Goal: Task Accomplishment & Management: Use online tool/utility

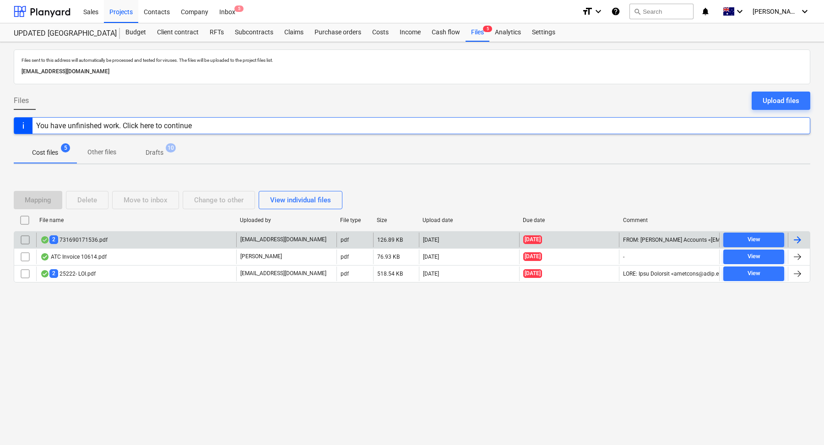
click at [147, 236] on div "2 731690171536.pdf" at bounding box center [136, 240] width 200 height 15
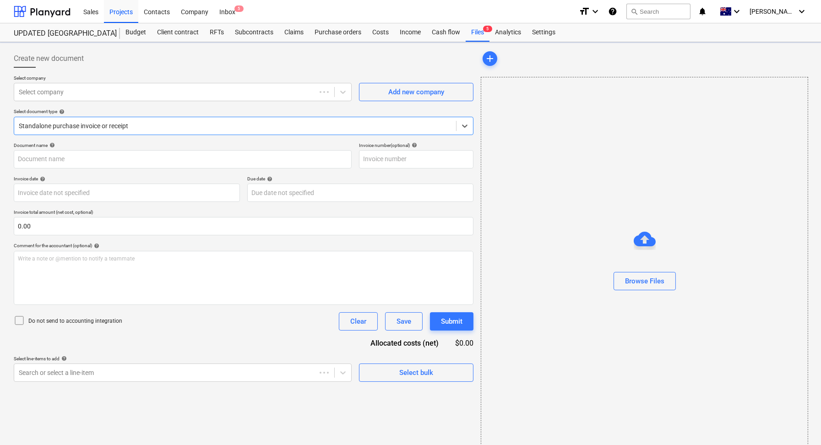
type input "243183925"
type input "[DATE]"
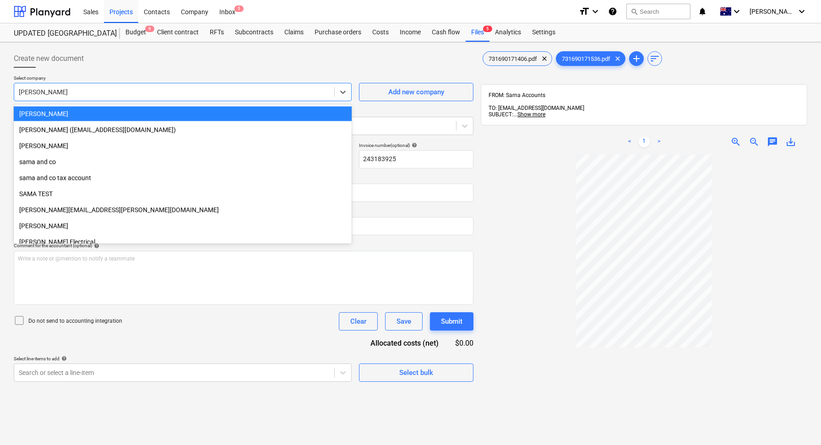
drag, startPoint x: 69, startPoint y: 91, endPoint x: 0, endPoint y: 91, distance: 68.7
click at [0, 91] on div "Create new document Select company option [PERSON_NAME] selected, 1071 of 1387.…" at bounding box center [410, 312] width 821 height 540
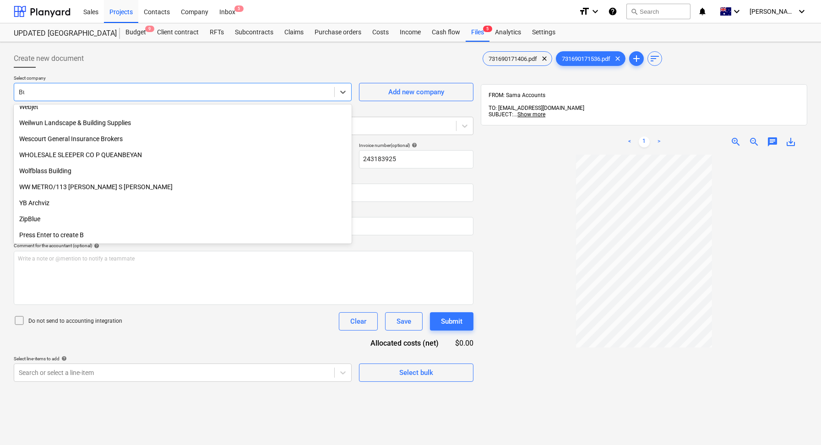
scroll to position [857, 0]
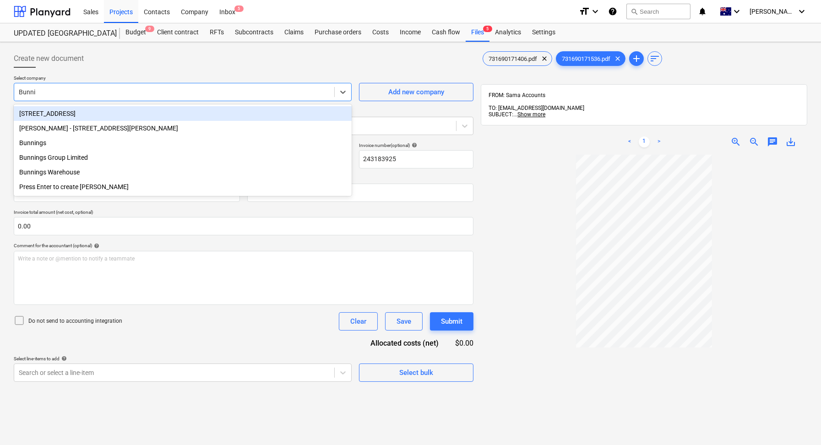
type input "Bunnin"
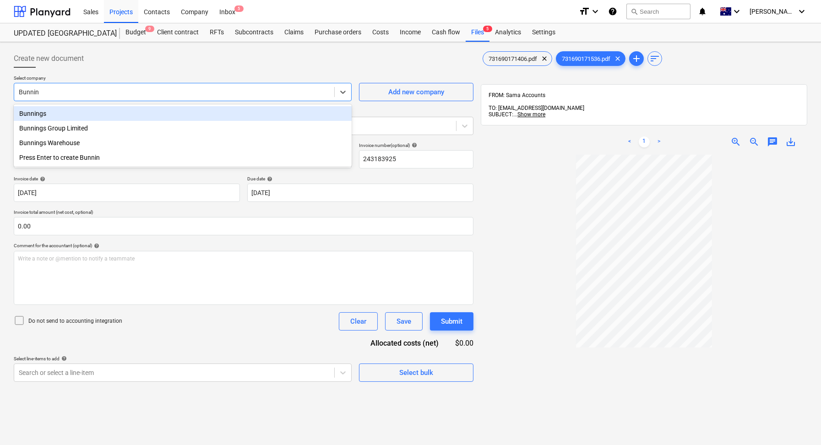
click at [34, 111] on div "Bunnings" at bounding box center [183, 113] width 338 height 15
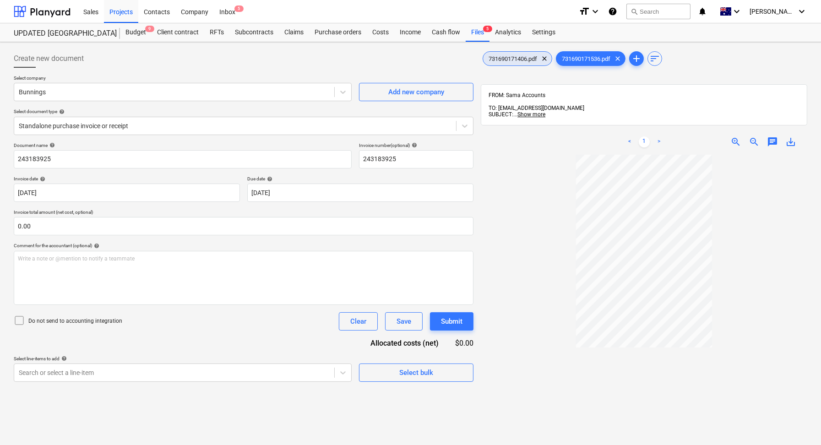
click at [520, 52] on div "731690171406.pdf clear" at bounding box center [518, 58] width 70 height 15
click at [595, 59] on span "731690171536.pdf" at bounding box center [587, 58] width 60 height 7
click at [511, 60] on span "731690171406.pdf" at bounding box center [513, 58] width 60 height 7
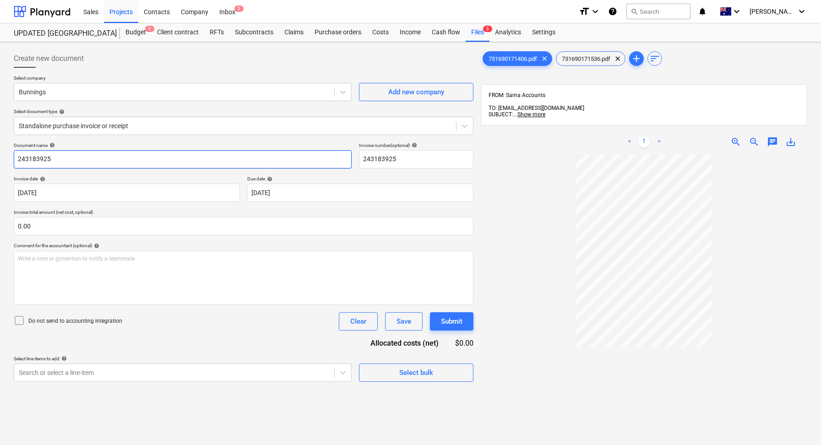
drag, startPoint x: 70, startPoint y: 159, endPoint x: 0, endPoint y: 158, distance: 69.6
click at [0, 159] on div "Create new document Select company Bunnings Add new company Select document typ…" at bounding box center [410, 312] width 821 height 540
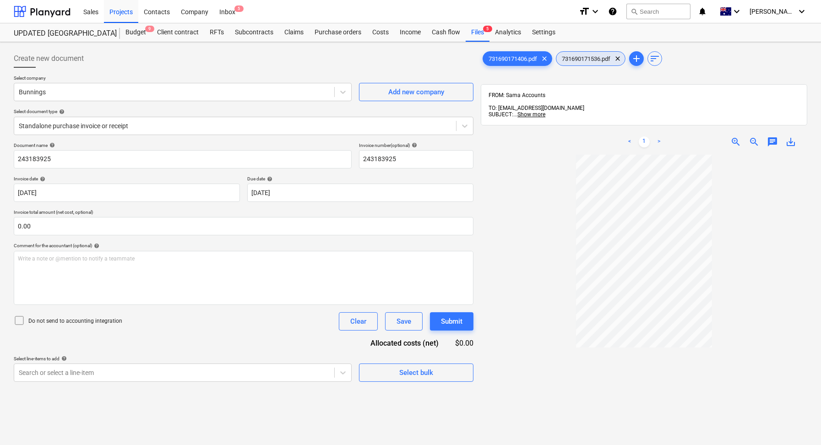
click at [590, 61] on span "731690171536.pdf" at bounding box center [587, 58] width 60 height 7
click at [513, 61] on span "731690171406.pdf" at bounding box center [513, 58] width 60 height 7
click at [582, 58] on span "731690171536.pdf" at bounding box center [587, 58] width 60 height 7
click at [514, 57] on span "731690171406.pdf" at bounding box center [513, 58] width 60 height 7
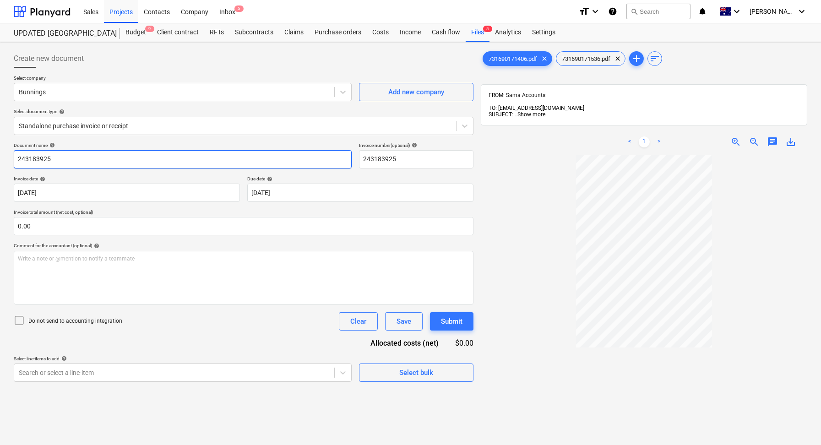
drag, startPoint x: 101, startPoint y: 157, endPoint x: 0, endPoint y: 157, distance: 101.2
click at [0, 157] on div "Create new document Select company Bunnings Add new company Select document typ…" at bounding box center [410, 312] width 821 height 540
type input "July Statement 25"
drag, startPoint x: 414, startPoint y: 160, endPoint x: 330, endPoint y: 160, distance: 83.8
click at [331, 160] on div "Document name help July Statement 25 Invoice number (optional) help 243183925" at bounding box center [244, 155] width 460 height 26
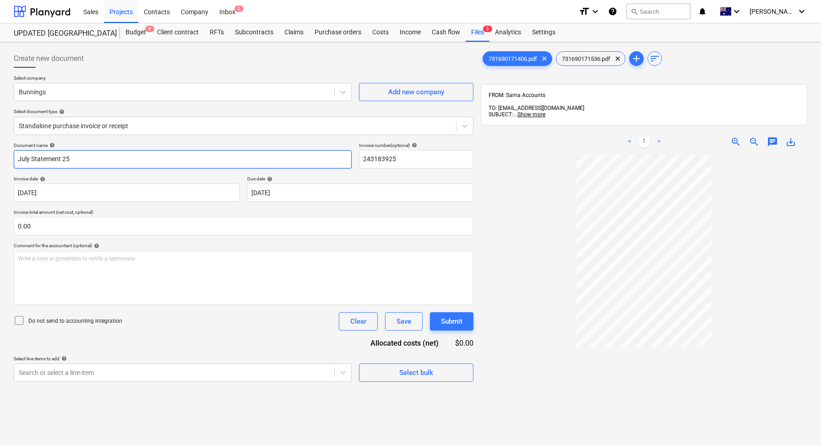
drag, startPoint x: 22, startPoint y: 159, endPoint x: 0, endPoint y: 159, distance: 21.5
click at [0, 159] on div "Create new document Select company Bunnings Add new company Select document typ…" at bounding box center [410, 312] width 821 height 540
drag, startPoint x: 405, startPoint y: 157, endPoint x: 335, endPoint y: 157, distance: 70.1
click at [335, 157] on div "Document name help July Statement 25 Invoice number (optional) help 243183925" at bounding box center [244, 155] width 460 height 26
paste input "July Statement"
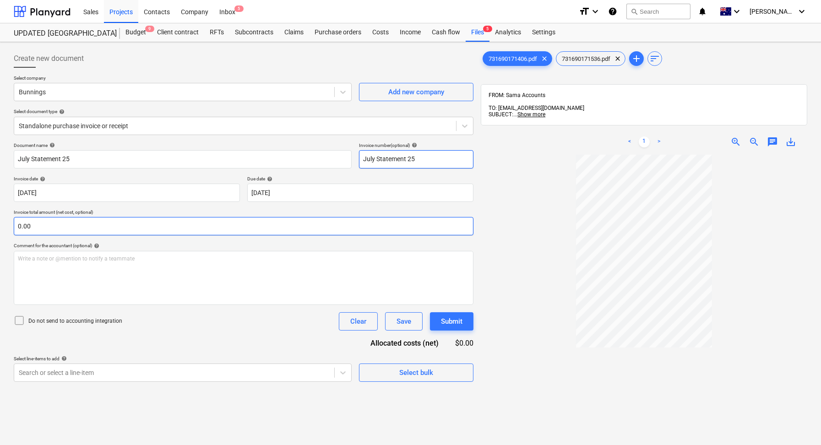
type input "July Statement 25"
click at [67, 230] on input "text" at bounding box center [244, 226] width 460 height 18
type input "0.00"
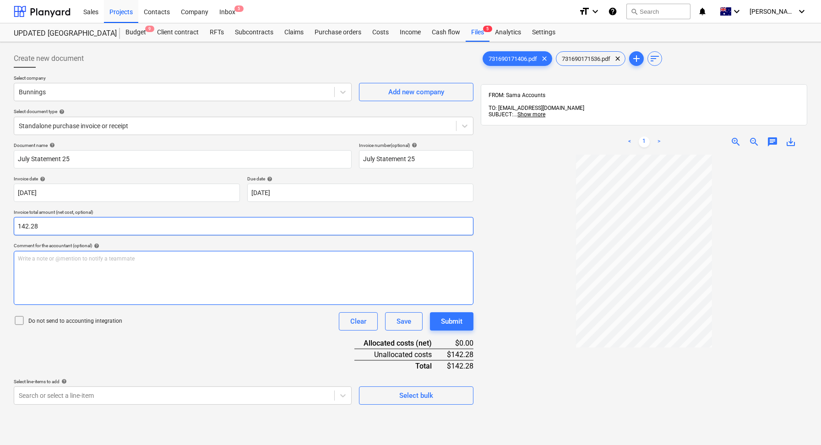
type input "142.28"
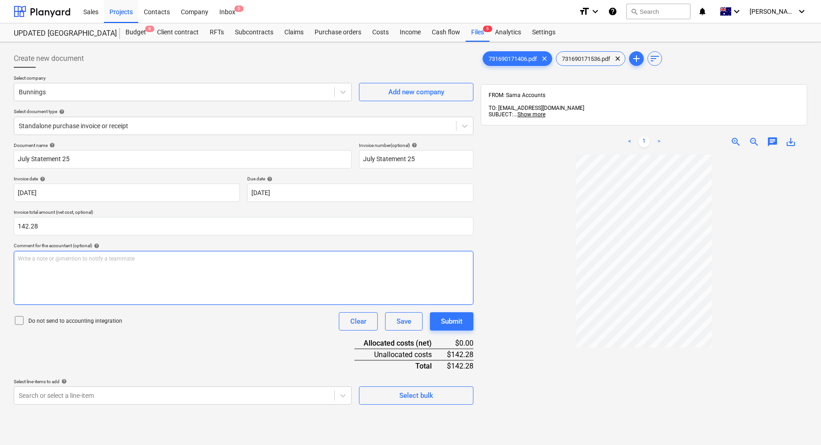
click at [132, 270] on div "Write a note or @mention to notify a teammate [PERSON_NAME]" at bounding box center [244, 278] width 460 height 54
click at [231, 327] on div "Do not send to accounting integration Clear Save Submit" at bounding box center [244, 321] width 460 height 18
click at [17, 322] on icon at bounding box center [19, 320] width 11 height 11
click at [274, 389] on body "Sales Projects Contacts Company Inbox 5 format_size keyboard_arrow_down help se…" at bounding box center [410, 222] width 821 height 445
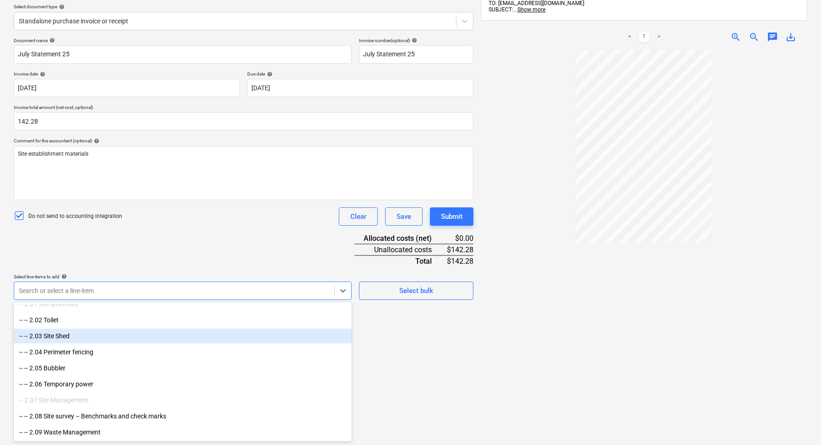
scroll to position [644, 0]
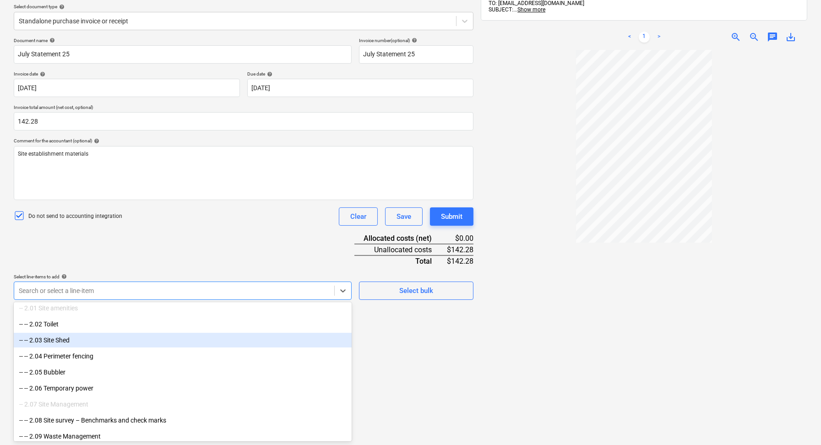
click at [151, 344] on div "-- -- 2.03 Site Shed" at bounding box center [183, 340] width 338 height 15
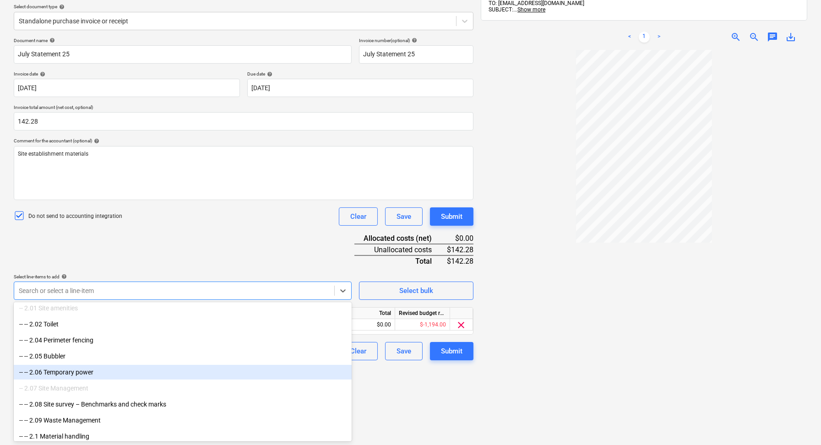
click at [499, 434] on div at bounding box center [644, 260] width 327 height 420
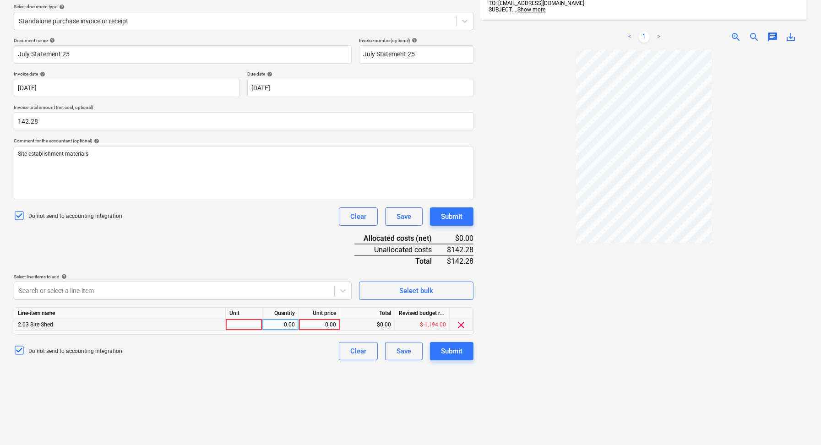
click at [243, 322] on div at bounding box center [244, 324] width 37 height 11
type input "1"
click at [287, 323] on div "0.00" at bounding box center [280, 324] width 29 height 11
click at [320, 323] on div "0.00" at bounding box center [319, 324] width 33 height 11
type input "142.28"
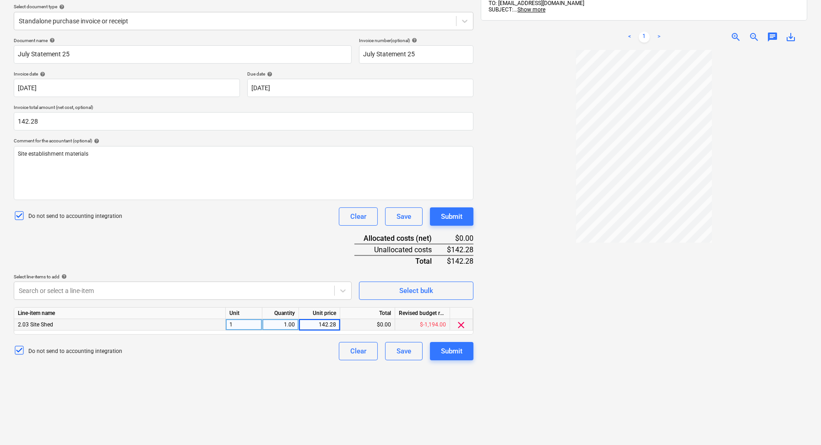
click at [316, 426] on div "Create new document Select company Bunnings Add new company Select document typ…" at bounding box center [243, 207] width 467 height 532
click at [78, 322] on div "2.03 Site Shed" at bounding box center [120, 324] width 212 height 11
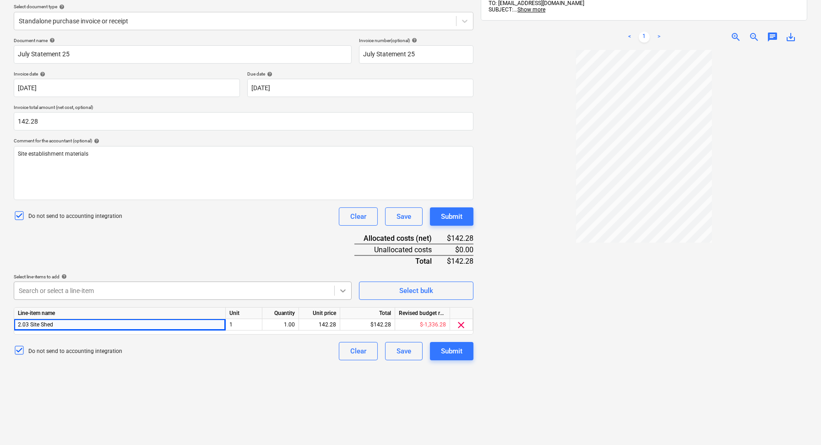
click at [344, 291] on icon at bounding box center [342, 290] width 9 height 9
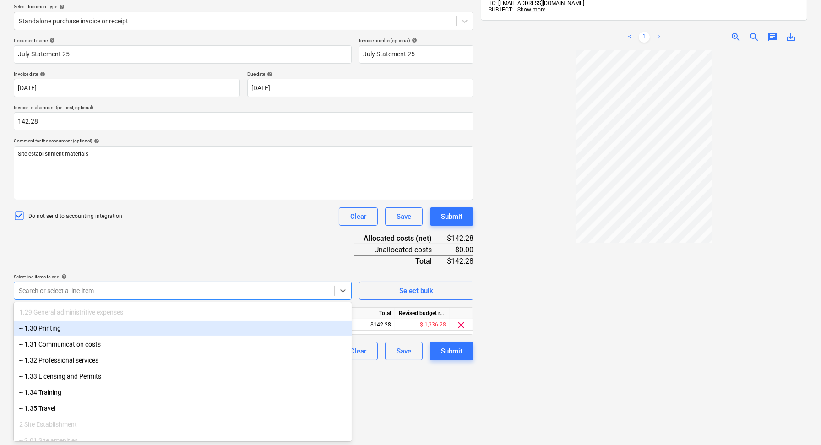
scroll to position [130, 0]
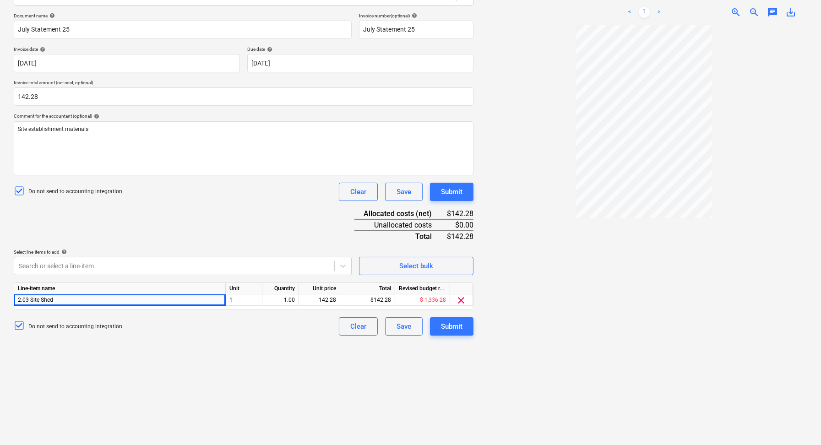
click at [575, 348] on div at bounding box center [644, 235] width 327 height 420
click at [391, 408] on div "Create new document Select company Bunnings Add new company Select document typ…" at bounding box center [243, 182] width 467 height 532
click at [408, 196] on div "Save" at bounding box center [404, 192] width 15 height 12
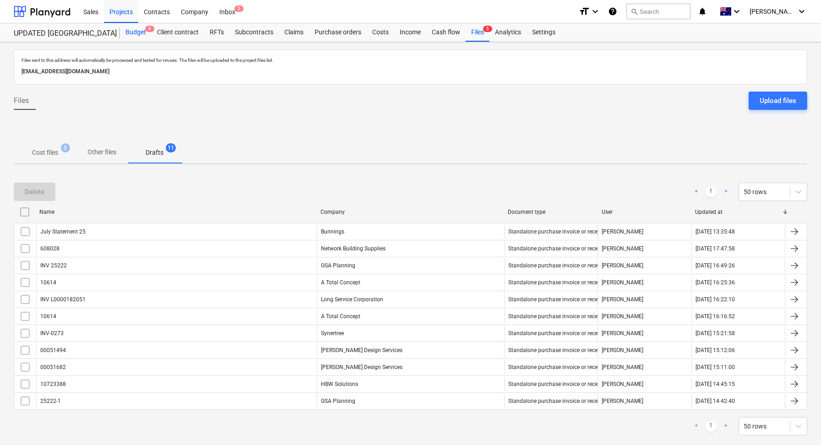
click at [137, 31] on div "Budget 9" at bounding box center [136, 32] width 32 height 18
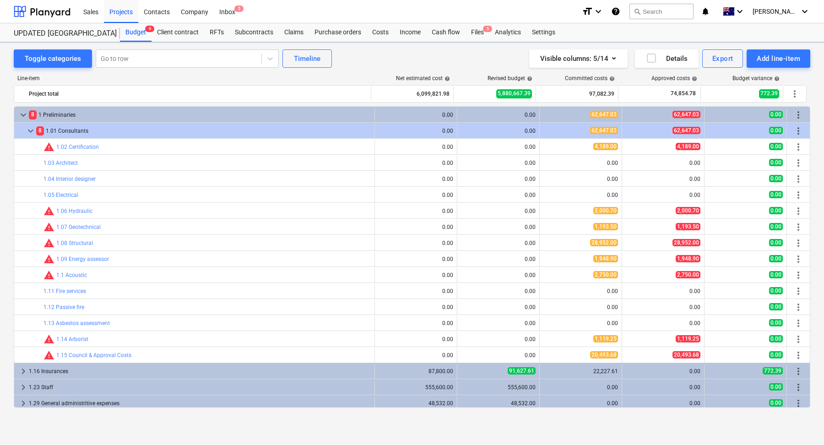
scroll to position [115, 0]
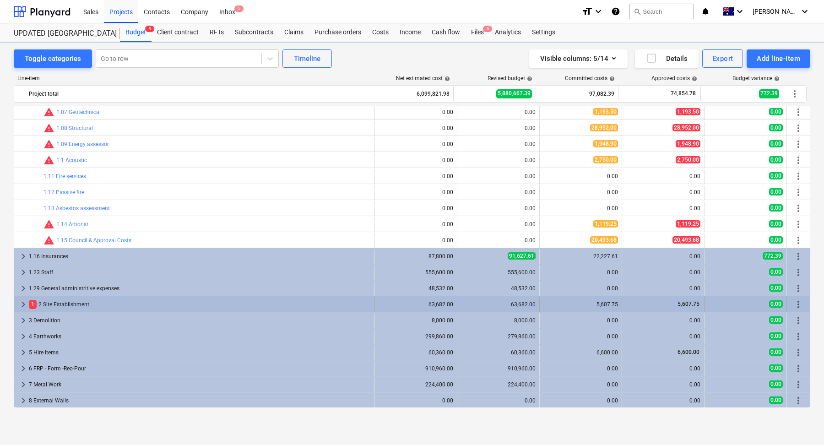
click at [156, 306] on div "1 2 Site Establishment" at bounding box center [200, 304] width 342 height 15
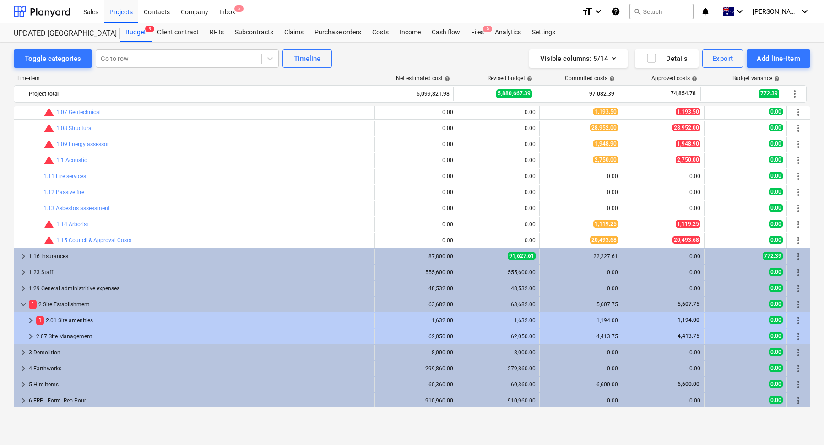
click at [155, 322] on div "1 2.01 Site amenities" at bounding box center [203, 320] width 335 height 15
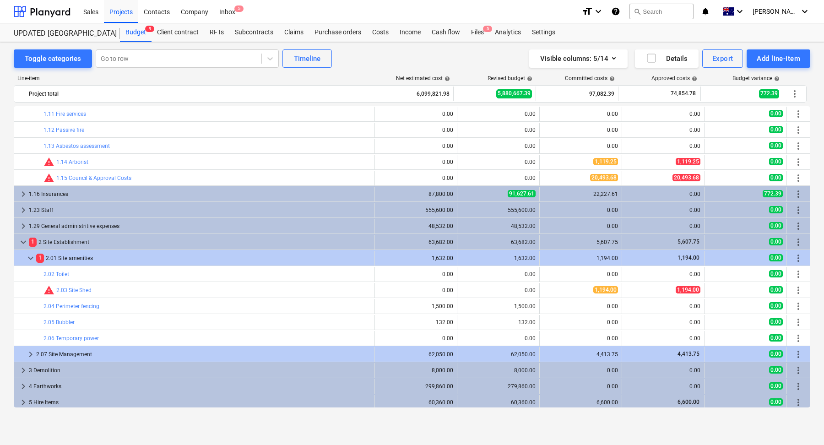
scroll to position [177, 0]
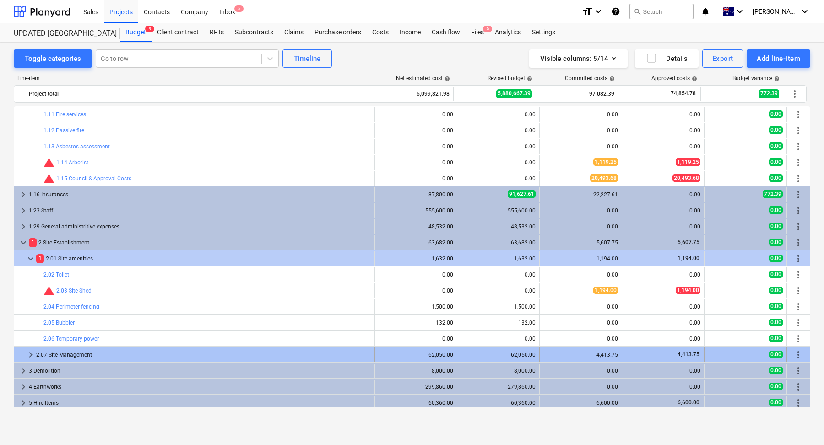
click at [136, 355] on div "2.07 Site Management" at bounding box center [203, 355] width 335 height 15
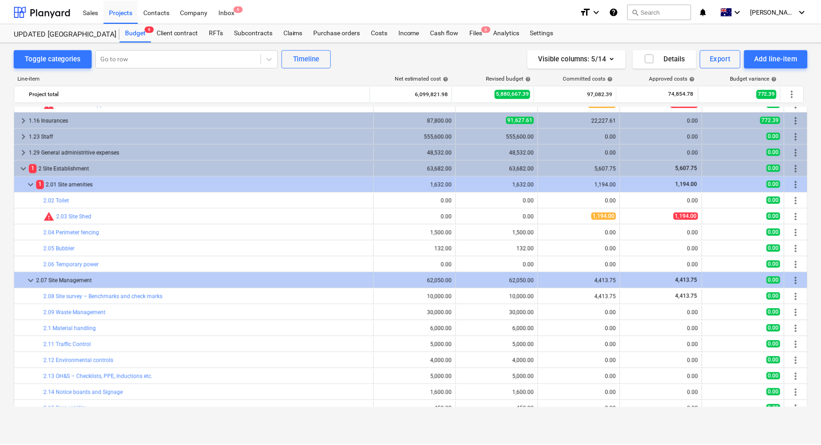
scroll to position [289, 0]
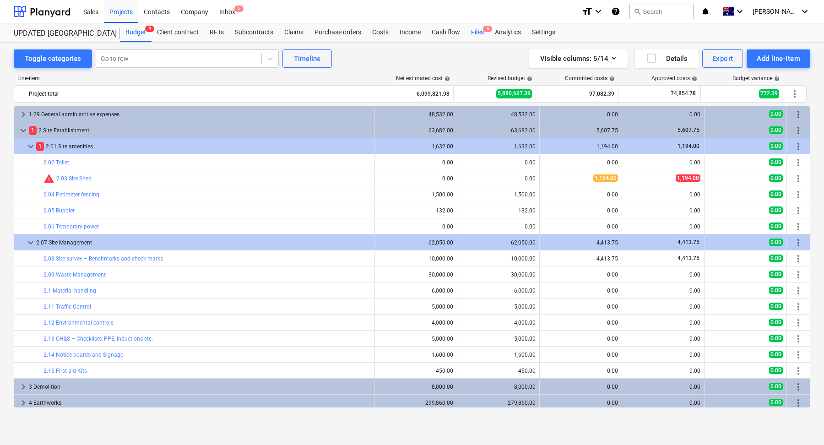
click at [479, 30] on div "Files 5" at bounding box center [478, 32] width 24 height 18
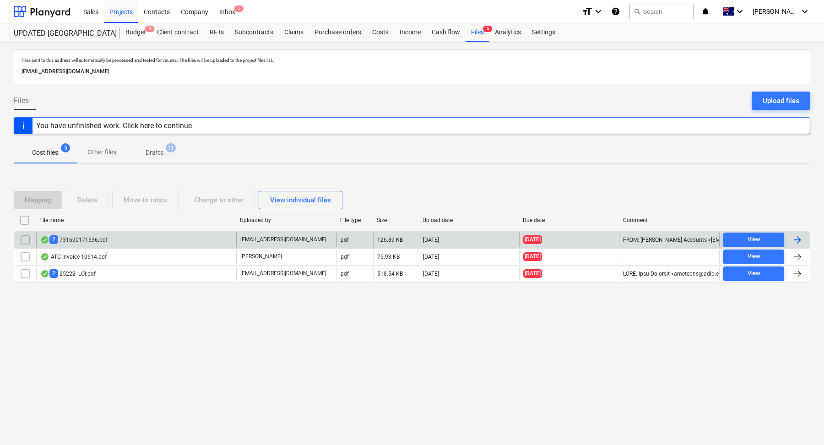
click at [162, 239] on div "2 731690171536.pdf" at bounding box center [136, 240] width 200 height 15
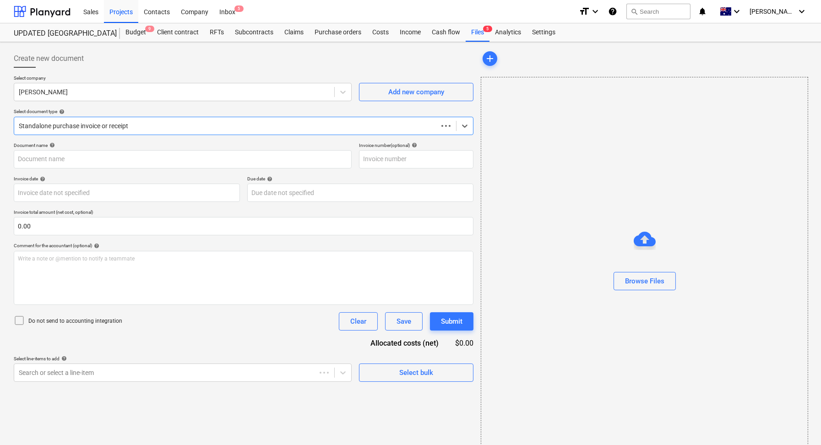
type input "243183925"
type input "[DATE]"
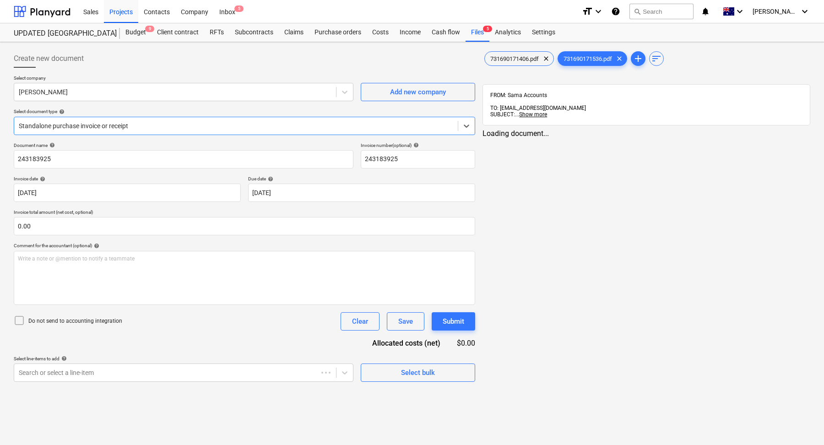
type input "July Statement 25"
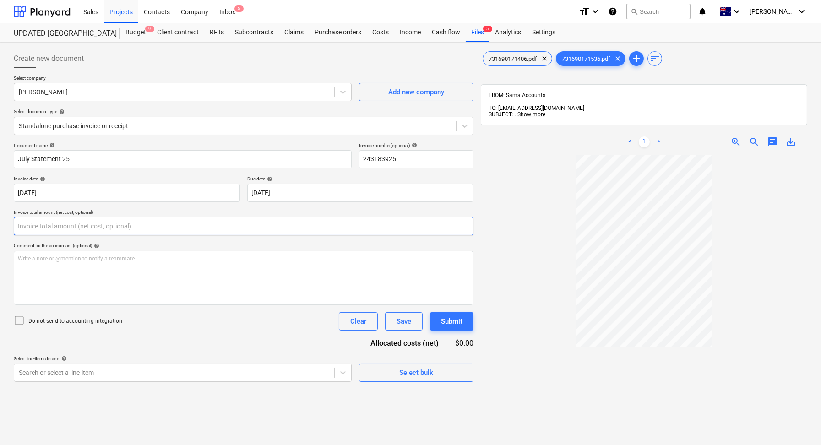
click at [87, 232] on input "text" at bounding box center [244, 226] width 460 height 18
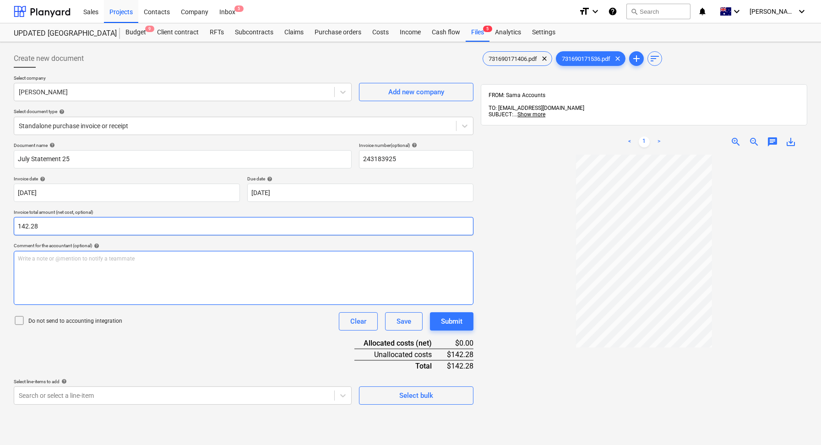
type input "142.28"
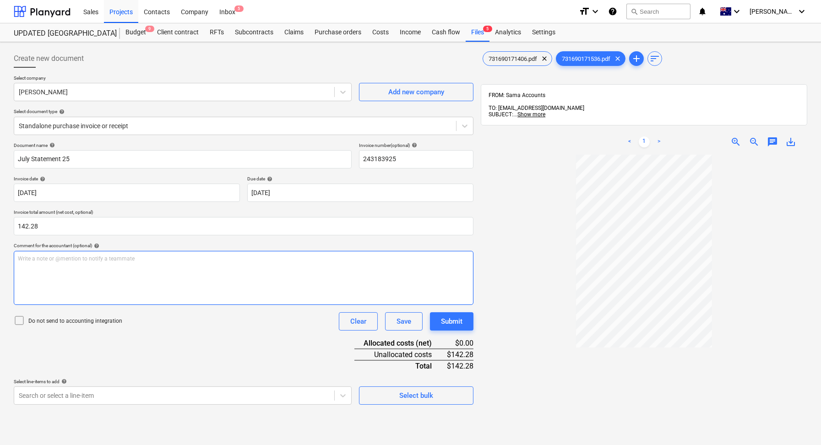
click at [76, 269] on div "Write a note or @mention to notify a teammate [PERSON_NAME]" at bounding box center [244, 278] width 460 height 54
click at [32, 257] on span "Site Establishment" at bounding box center [41, 259] width 46 height 6
click at [74, 257] on p "Site establishment" at bounding box center [244, 259] width 452 height 8
click at [20, 322] on icon at bounding box center [19, 320] width 11 height 11
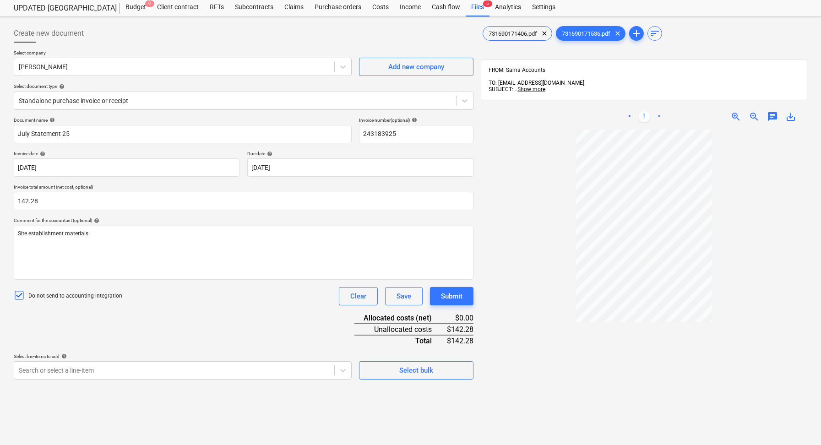
scroll to position [26, 0]
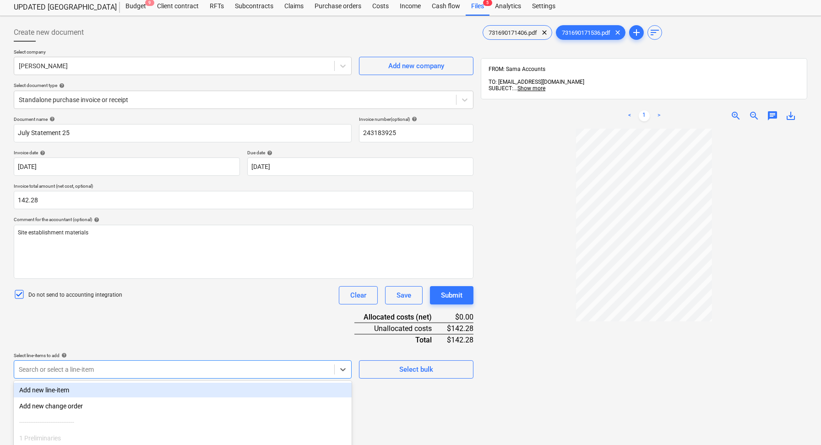
click at [226, 376] on body "Sales Projects Contacts Company Inbox 5 format_size keyboard_arrow_down help se…" at bounding box center [410, 196] width 821 height 445
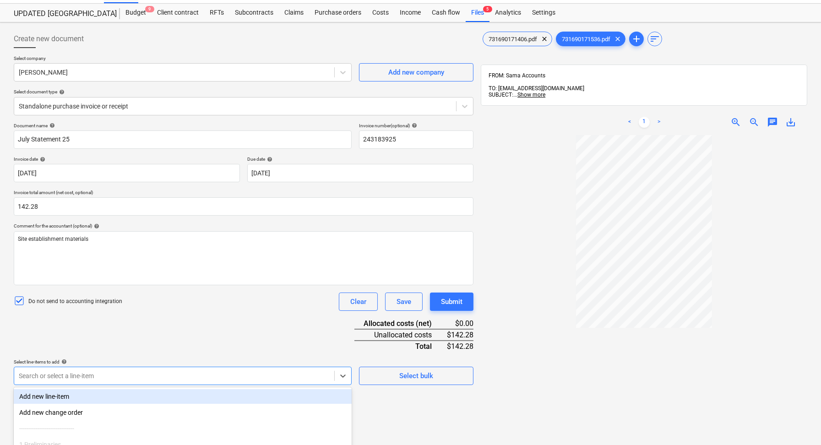
scroll to position [0, 0]
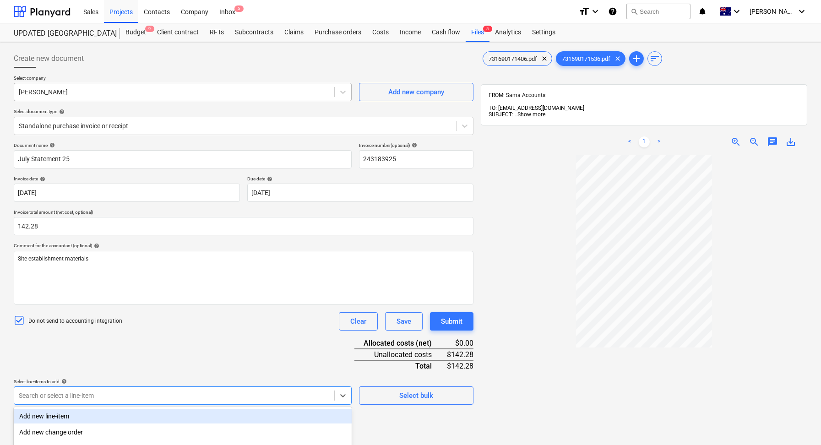
click at [61, 94] on div at bounding box center [174, 91] width 311 height 9
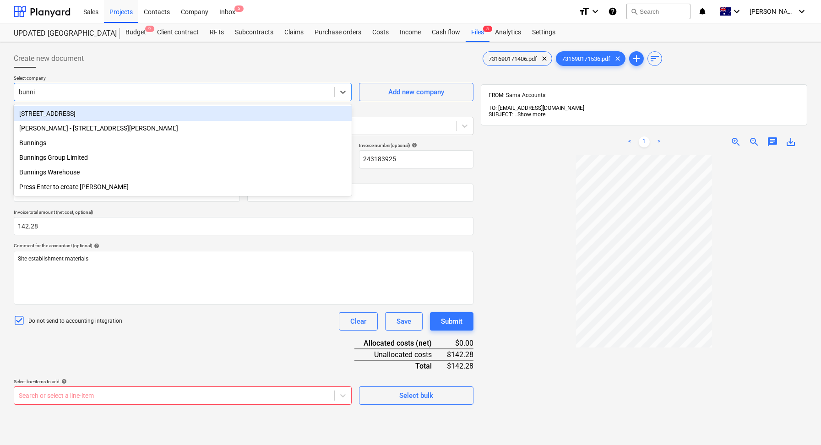
type input "bunnin"
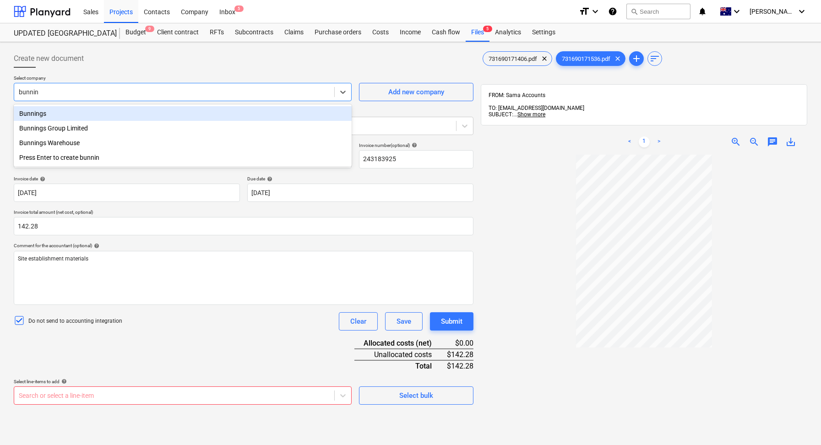
click at [57, 112] on div "Bunnings" at bounding box center [183, 113] width 338 height 15
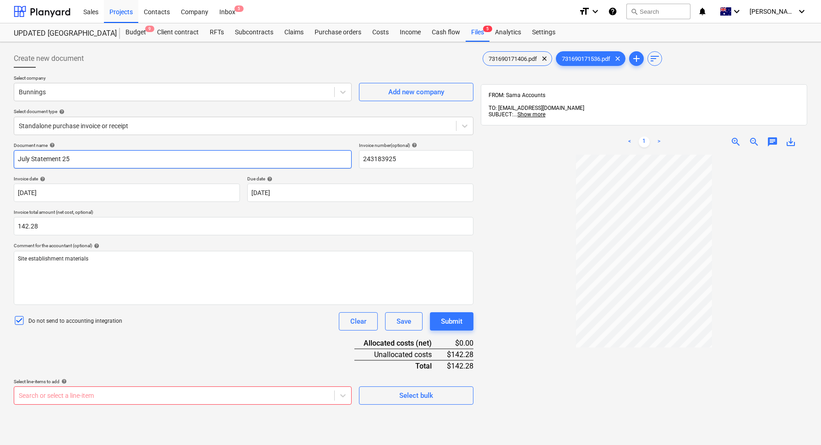
drag, startPoint x: 83, startPoint y: 157, endPoint x: 14, endPoint y: 157, distance: 69.2
click at [16, 157] on input "July Statement 25" at bounding box center [183, 159] width 338 height 18
drag, startPoint x: 413, startPoint y: 160, endPoint x: 334, endPoint y: 160, distance: 78.3
click at [334, 160] on div "Document name help July Statement 25 Invoice number (optional) help 243183925" at bounding box center [244, 155] width 460 height 26
paste input "July Statement"
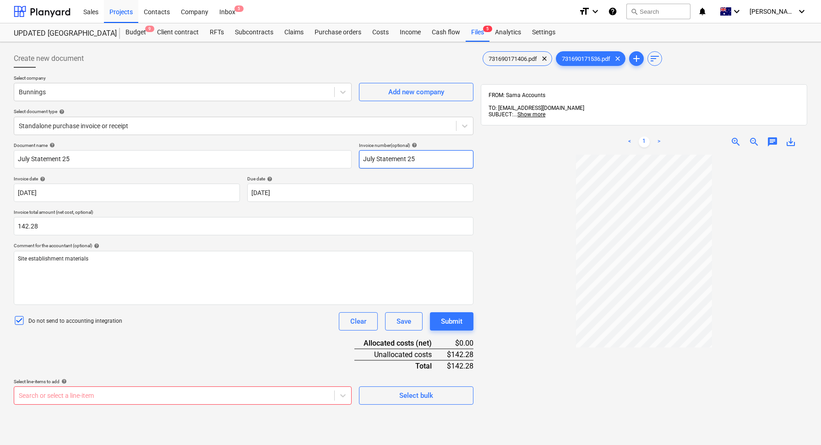
type input "July Statement 25"
click at [517, 239] on div at bounding box center [644, 365] width 327 height 420
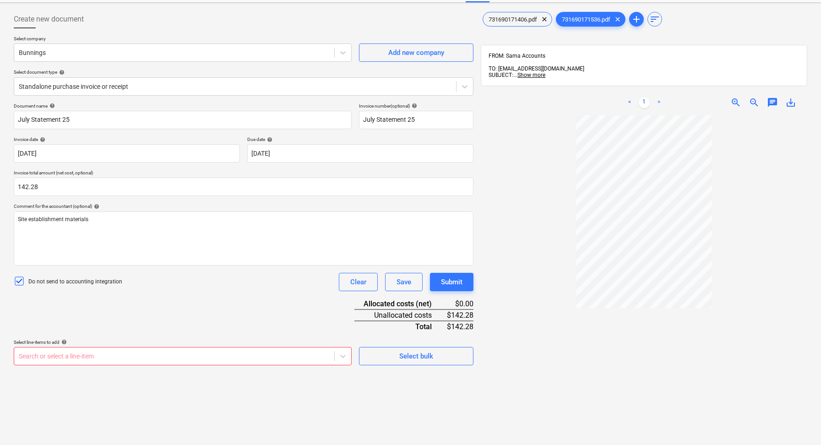
scroll to position [47, 0]
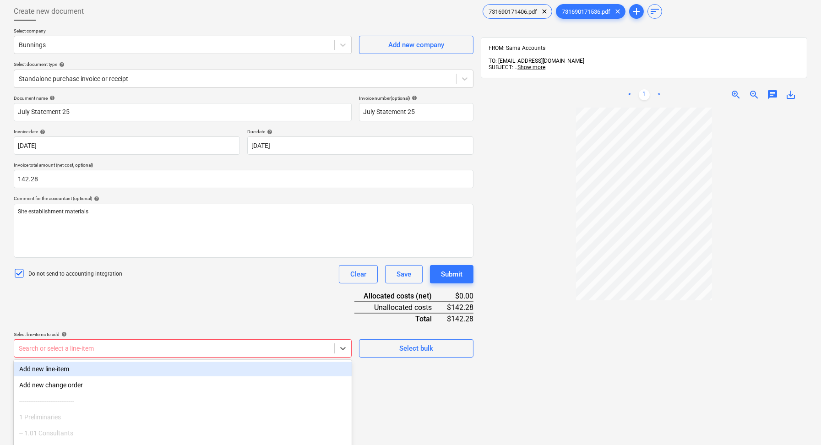
click at [205, 353] on body "Sales Projects Contacts Company Inbox 5 format_size keyboard_arrow_down help se…" at bounding box center [410, 175] width 821 height 445
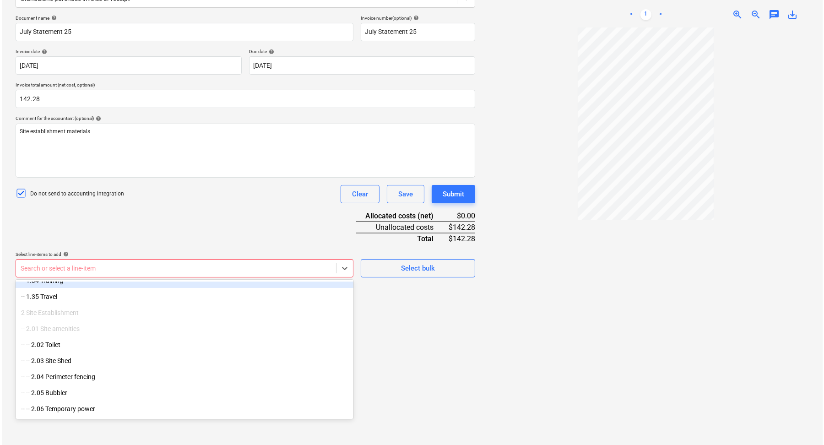
scroll to position [130, 0]
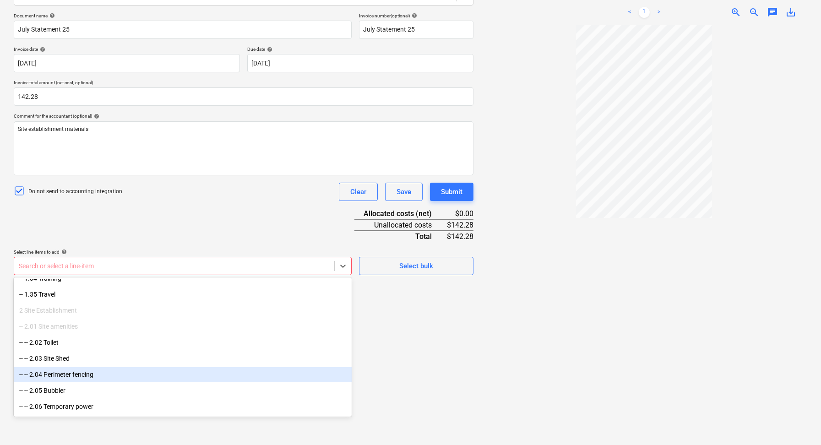
click at [105, 369] on div "-- -- 2.04 Perimeter fencing" at bounding box center [183, 374] width 338 height 15
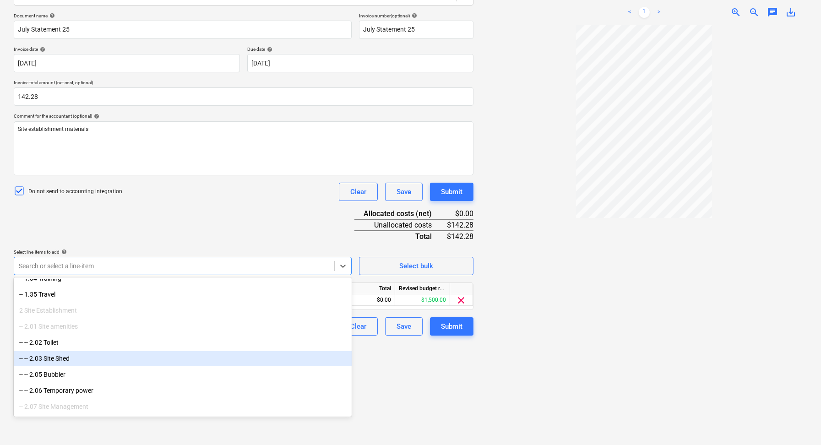
click at [523, 406] on div at bounding box center [644, 235] width 327 height 420
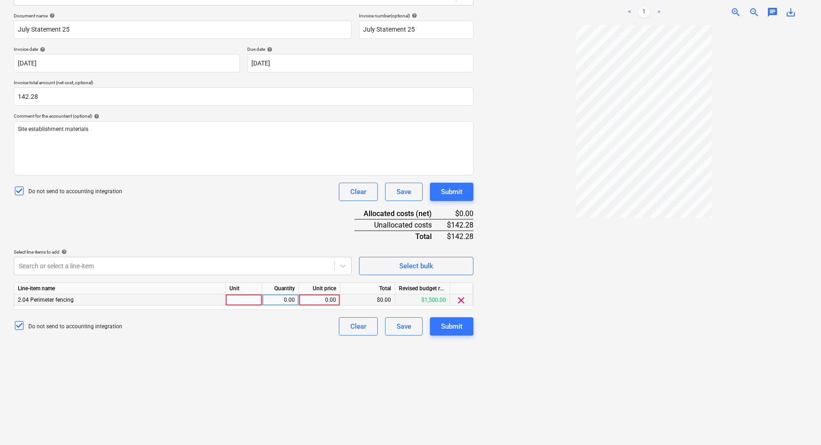
click at [247, 297] on div at bounding box center [244, 300] width 37 height 11
click at [285, 297] on div "0.00" at bounding box center [280, 300] width 29 height 11
click at [317, 302] on div "0.00" at bounding box center [319, 300] width 33 height 11
type input "142.28"
click at [304, 356] on div "Create new document Select company Bunnings Add new company Select document typ…" at bounding box center [243, 182] width 467 height 532
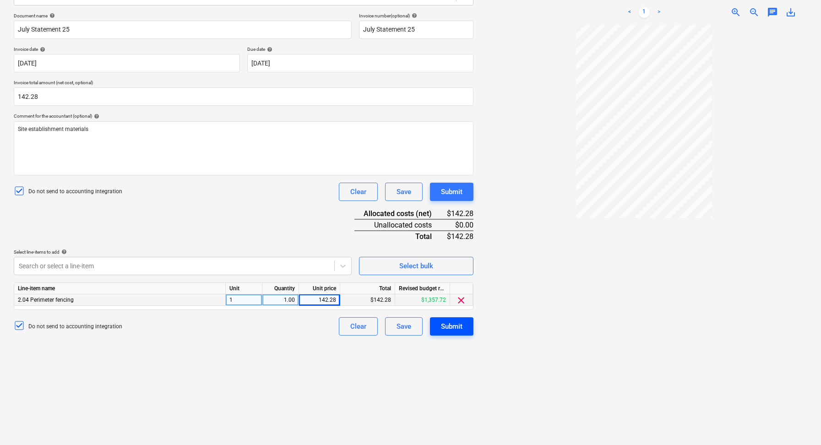
click at [460, 322] on div "Submit" at bounding box center [452, 327] width 22 height 12
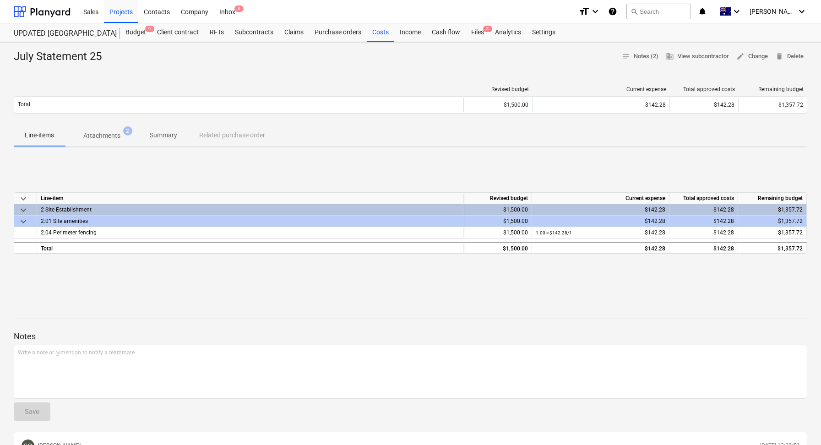
click at [88, 223] on div "2.01 Site amenities" at bounding box center [250, 221] width 419 height 11
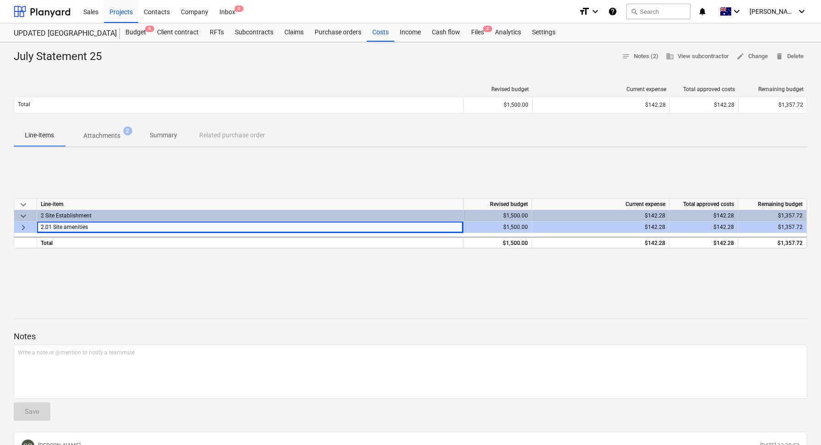
click at [312, 265] on div "keyboard_arrow_down Line-item Revised budget Current expense Total approved cos…" at bounding box center [411, 223] width 794 height 137
click at [77, 178] on div "keyboard_arrow_down Line-item Revised budget Current expense Total approved cos…" at bounding box center [411, 223] width 794 height 137
click at [61, 286] on div "keyboard_arrow_down Line-item Revised budget Current expense Total approved cos…" at bounding box center [411, 223] width 794 height 137
click at [70, 223] on div "2.01 Site amenities" at bounding box center [250, 227] width 419 height 11
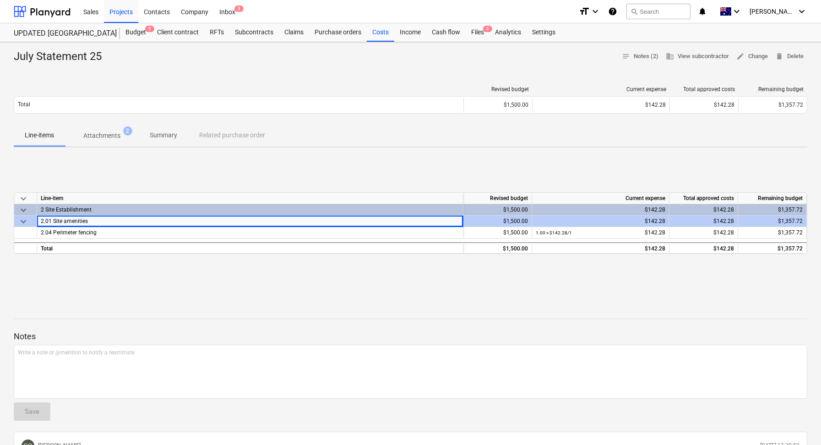
click at [100, 220] on div "2.01 Site amenities" at bounding box center [250, 221] width 419 height 11
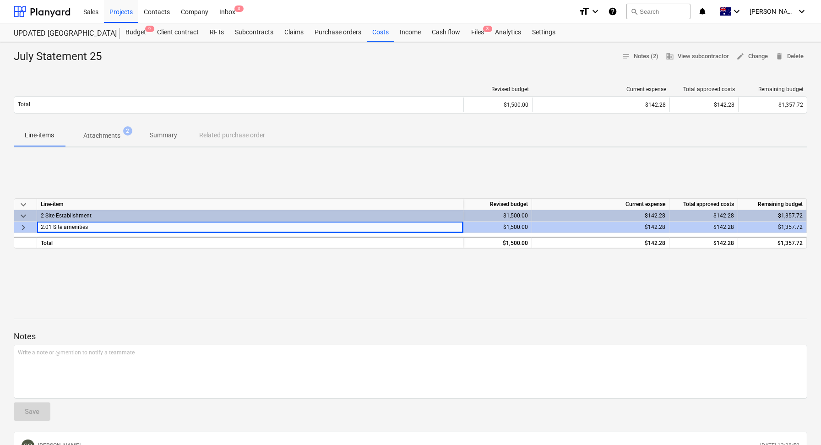
click at [87, 230] on div "2.01 Site amenities" at bounding box center [250, 227] width 419 height 11
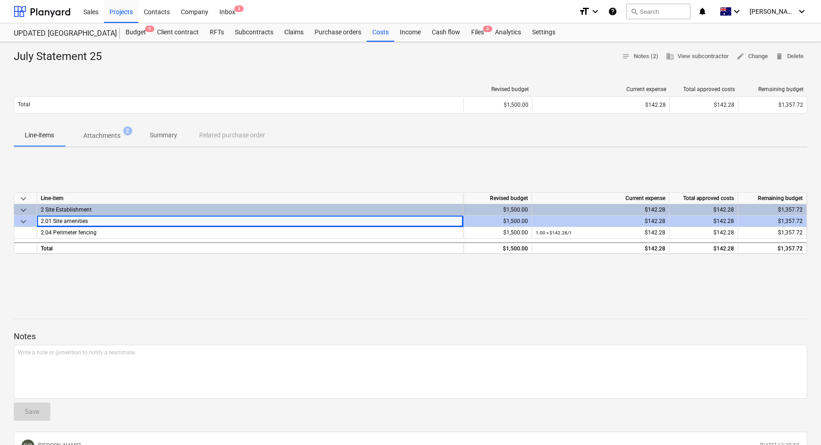
click at [91, 265] on div "keyboard_arrow_down Line-item Revised budget Current expense Total approved cos…" at bounding box center [411, 223] width 794 height 137
click at [103, 138] on p "Attachments" at bounding box center [101, 136] width 37 height 10
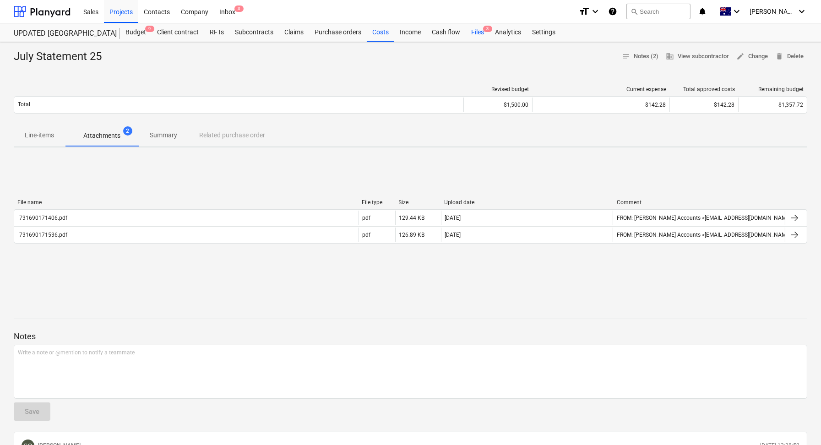
click at [472, 38] on div "Files 3" at bounding box center [478, 32] width 24 height 18
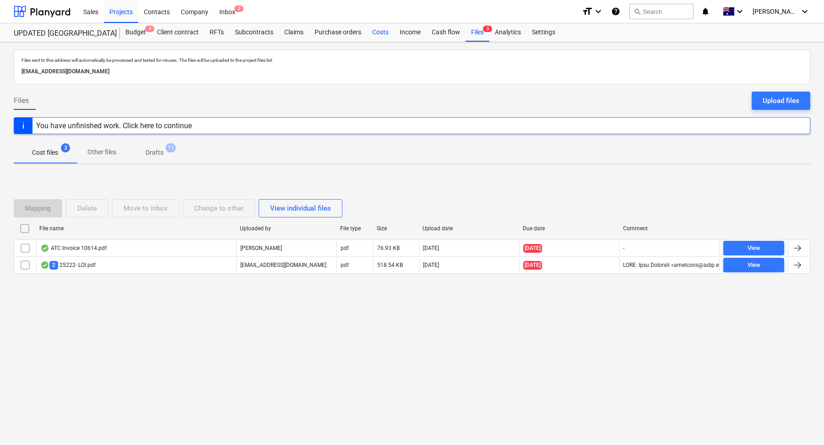
click at [388, 33] on div "Costs" at bounding box center [380, 32] width 27 height 18
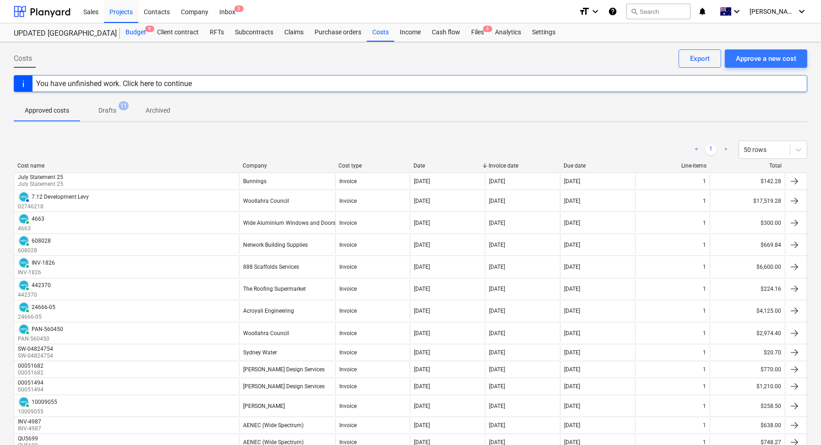
click at [136, 34] on div "Budget 9" at bounding box center [136, 32] width 32 height 18
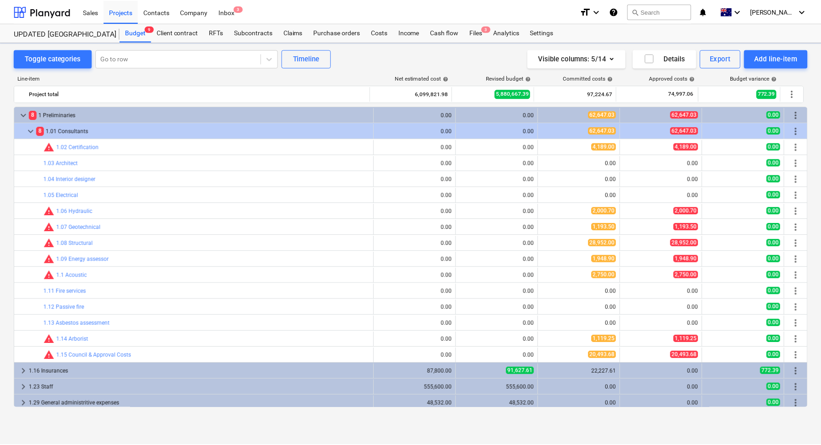
scroll to position [289, 0]
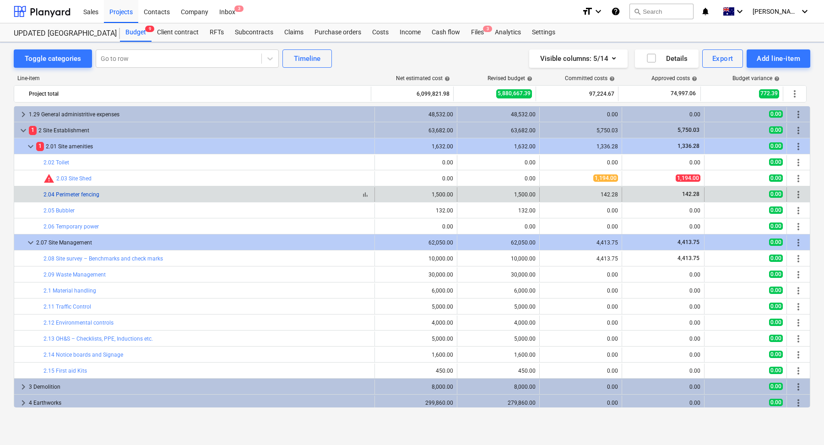
click at [62, 192] on link "2.04 Perimeter fencing" at bounding box center [72, 194] width 56 height 6
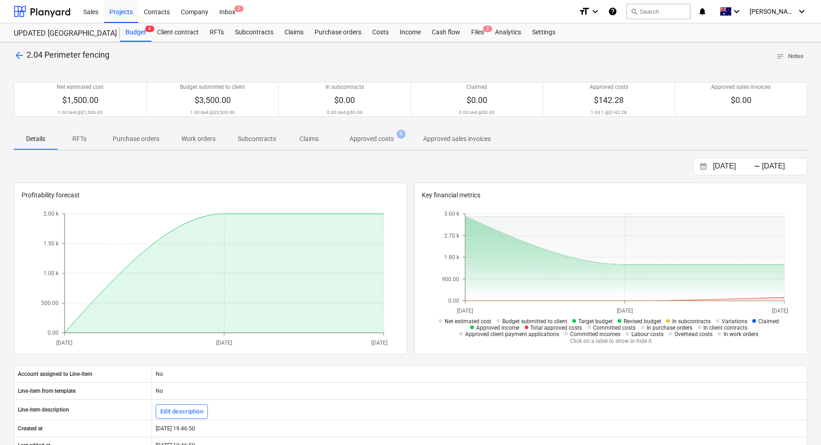
click at [143, 138] on p "Purchase orders" at bounding box center [136, 139] width 47 height 10
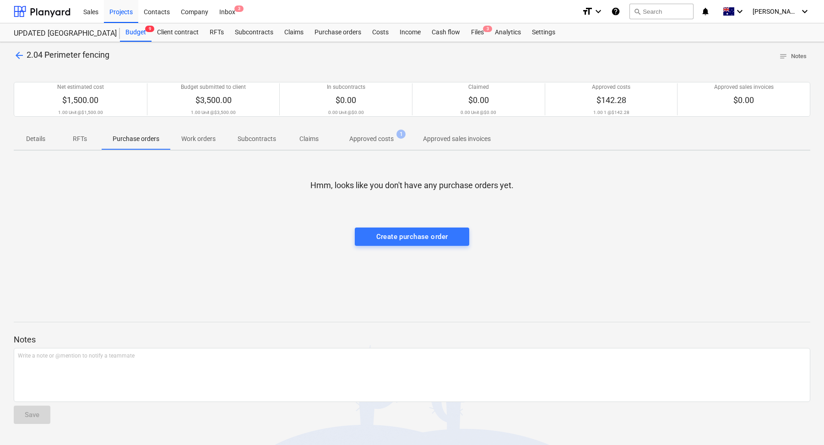
click at [377, 141] on p "Approved costs" at bounding box center [371, 139] width 44 height 10
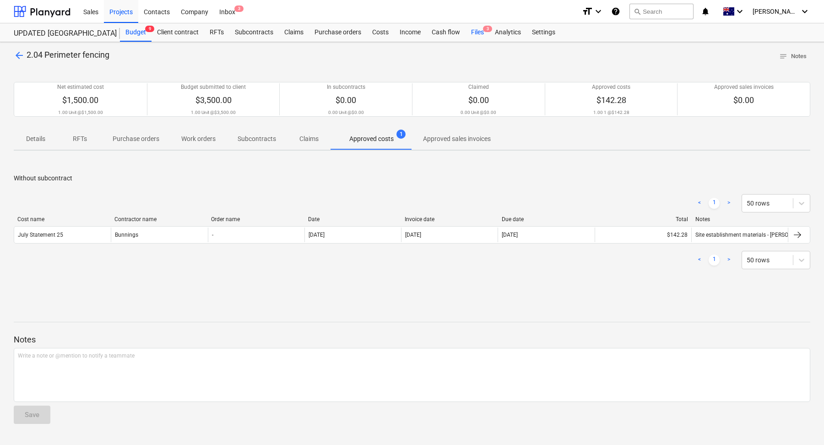
click at [470, 32] on div "Files 3" at bounding box center [478, 32] width 24 height 18
